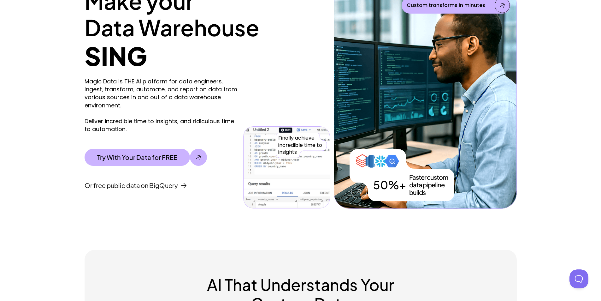
scroll to position [2108, 0]
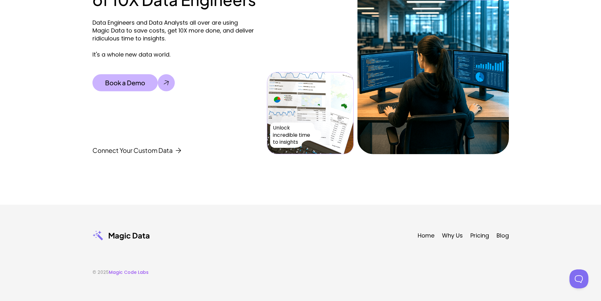
click at [154, 276] on footer "Magic Data Home Why Us Pricing Blog © 2025 Magic Code Labs" at bounding box center [300, 252] width 601 height 96
copy body "Magic Code Labs"
drag, startPoint x: 154, startPoint y: 276, endPoint x: 111, endPoint y: 269, distance: 43.1
click at [111, 269] on footer "Magic Data Home Why Us Pricing Blog © 2025 Magic Code Labs" at bounding box center [300, 252] width 601 height 96
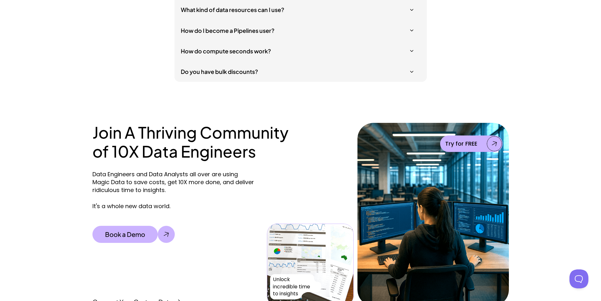
scroll to position [1787, 0]
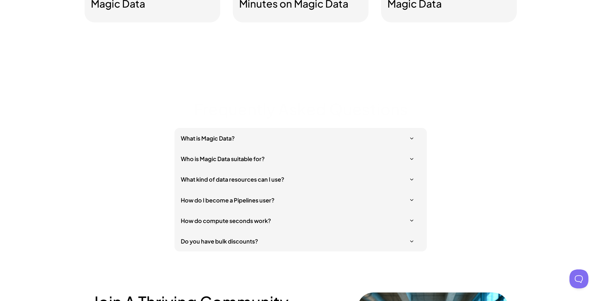
click at [295, 62] on div "Frequently Asked Questions What is Magic Data? Who is Magic Data suitable for? …" at bounding box center [300, 150] width 601 height 202
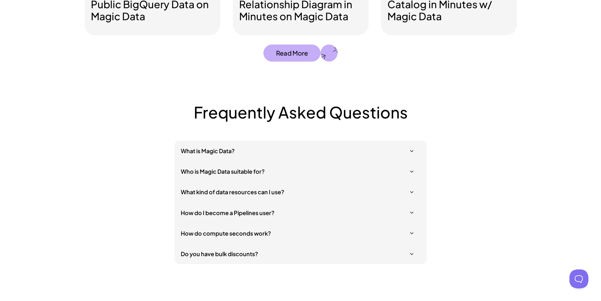
scroll to position [1843, 0]
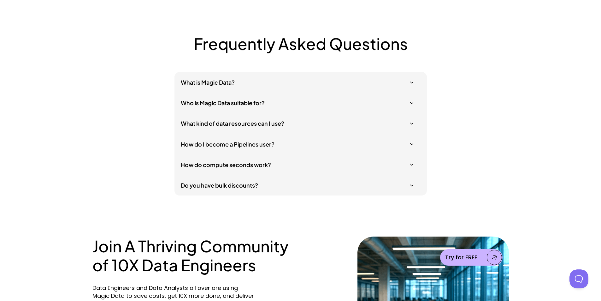
click at [414, 187] on div "Do you have bulk discounts?" at bounding box center [300, 185] width 252 height 21
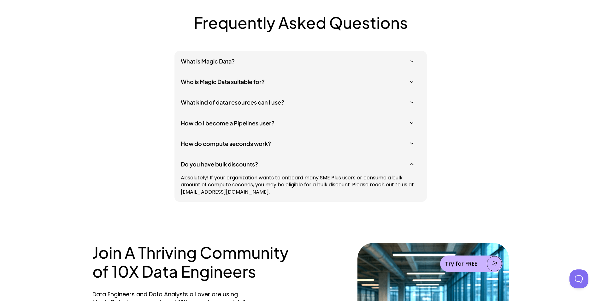
scroll to position [1881, 0]
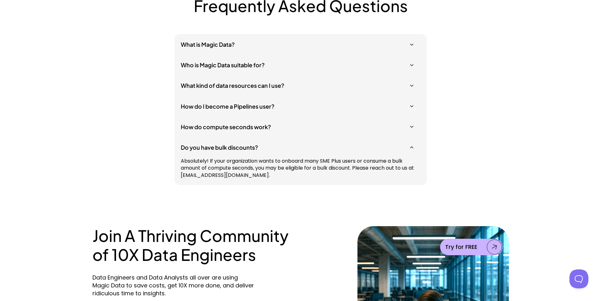
click at [410, 165] on p "Absolutely! If your organization wants to onboard many SME Plus users or consum…" at bounding box center [301, 167] width 240 height 21
click at [410, 125] on h5 "How do compute seconds work?" at bounding box center [297, 127] width 233 height 8
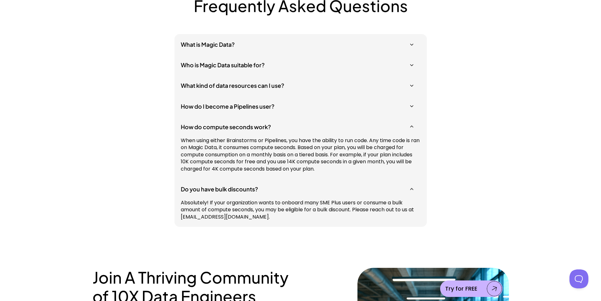
click at [413, 108] on h5 "How do I become a Pipelines user?" at bounding box center [297, 106] width 233 height 8
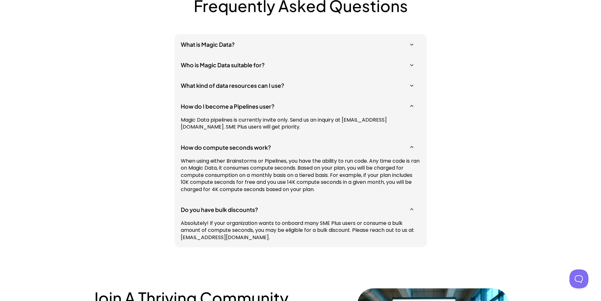
click at [412, 86] on use at bounding box center [411, 86] width 3 height 2
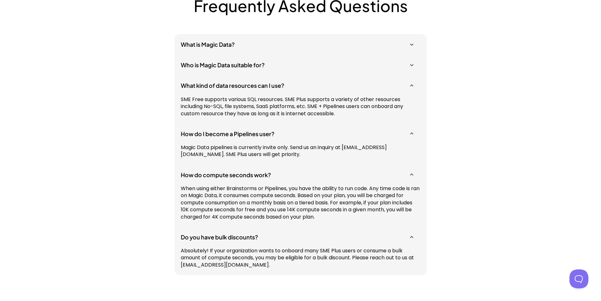
click at [414, 65] on div "Who is Magic Data suitable for?" at bounding box center [300, 65] width 252 height 21
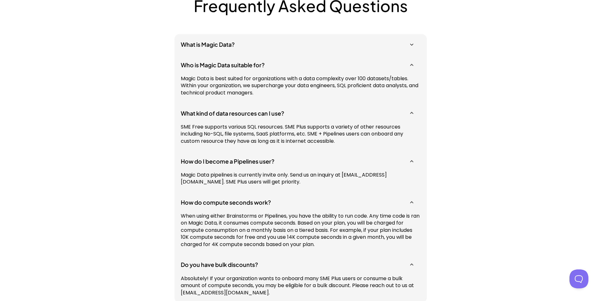
click at [415, 45] on div "What is Magic Data?" at bounding box center [300, 44] width 252 height 21
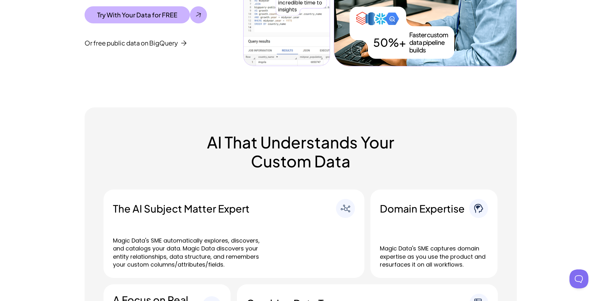
scroll to position [0, 0]
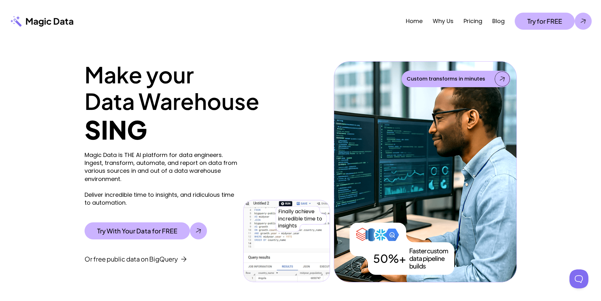
click at [46, 22] on p "Magic Data" at bounding box center [49, 20] width 48 height 11
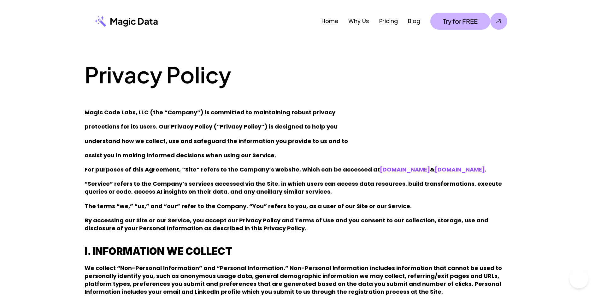
drag, startPoint x: 112, startPoint y: 110, endPoint x: 154, endPoint y: 14, distance: 105.1
click at [130, 113] on strong "Magic Code Labs, LLC (the “Company”) is committed to maintaining robust privacy" at bounding box center [210, 112] width 251 height 8
click at [139, 110] on strong "Magic Code Labs, LLC (the “Company”) is committed to maintaining robust privacy" at bounding box center [210, 112] width 251 height 8
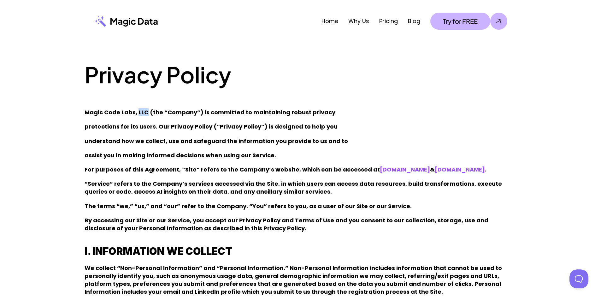
copy strong "LLC"
copy strong "Magic Code Labs, LLC"
drag, startPoint x: 139, startPoint y: 110, endPoint x: 89, endPoint y: 111, distance: 49.8
click at [89, 111] on strong "Magic Code Labs, LLC (the “Company”) is committed to maintaining robust privacy" at bounding box center [210, 112] width 251 height 8
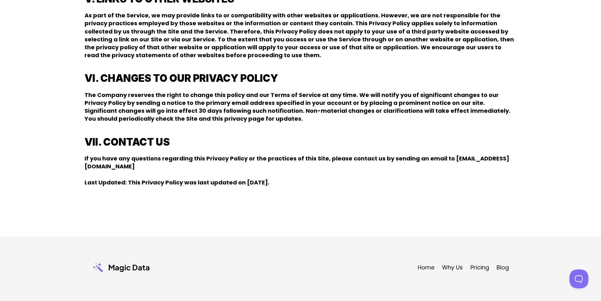
scroll to position [385, 0]
